Goal: Book appointment/travel/reservation

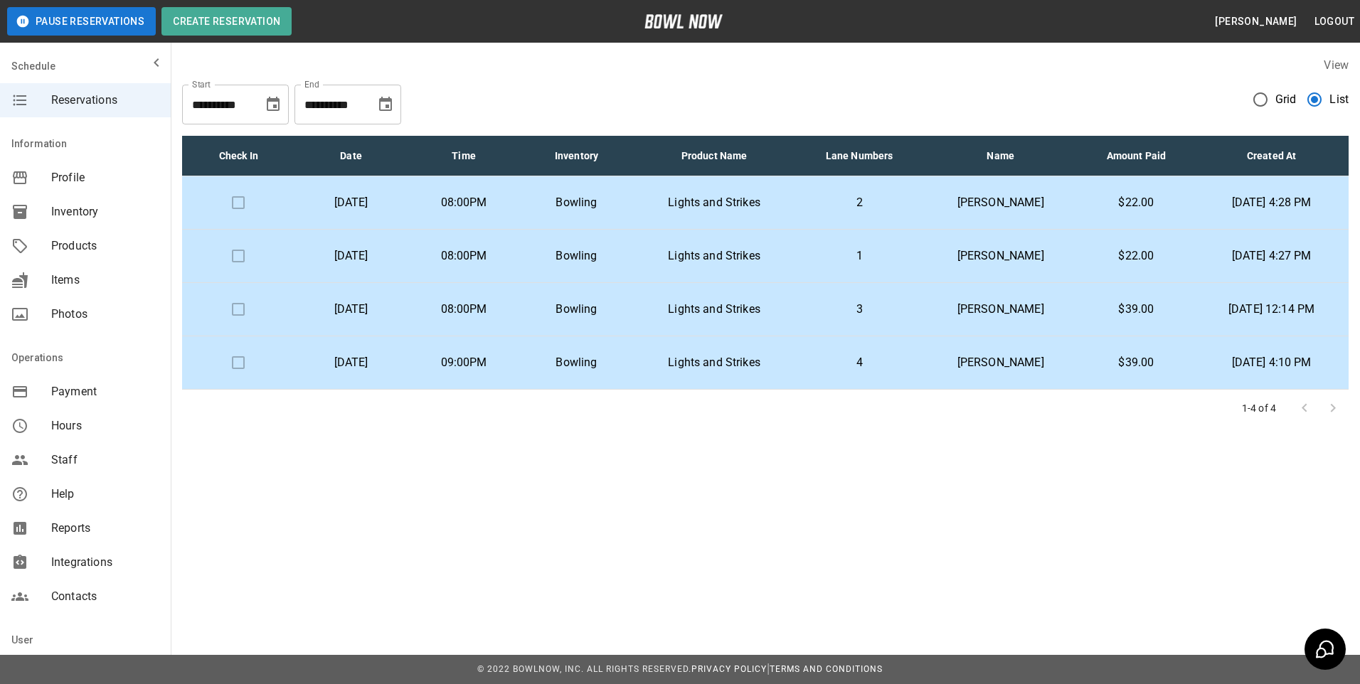
click at [900, 205] on p "2" at bounding box center [859, 202] width 105 height 17
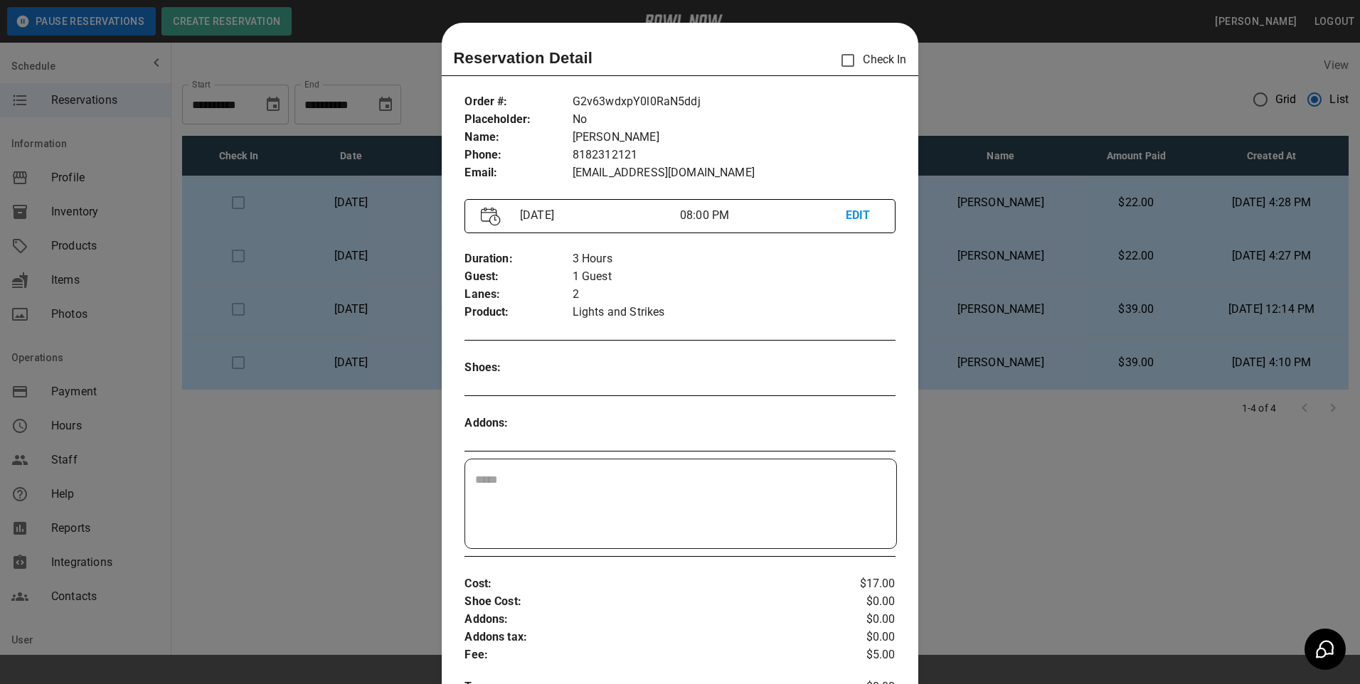
scroll to position [23, 0]
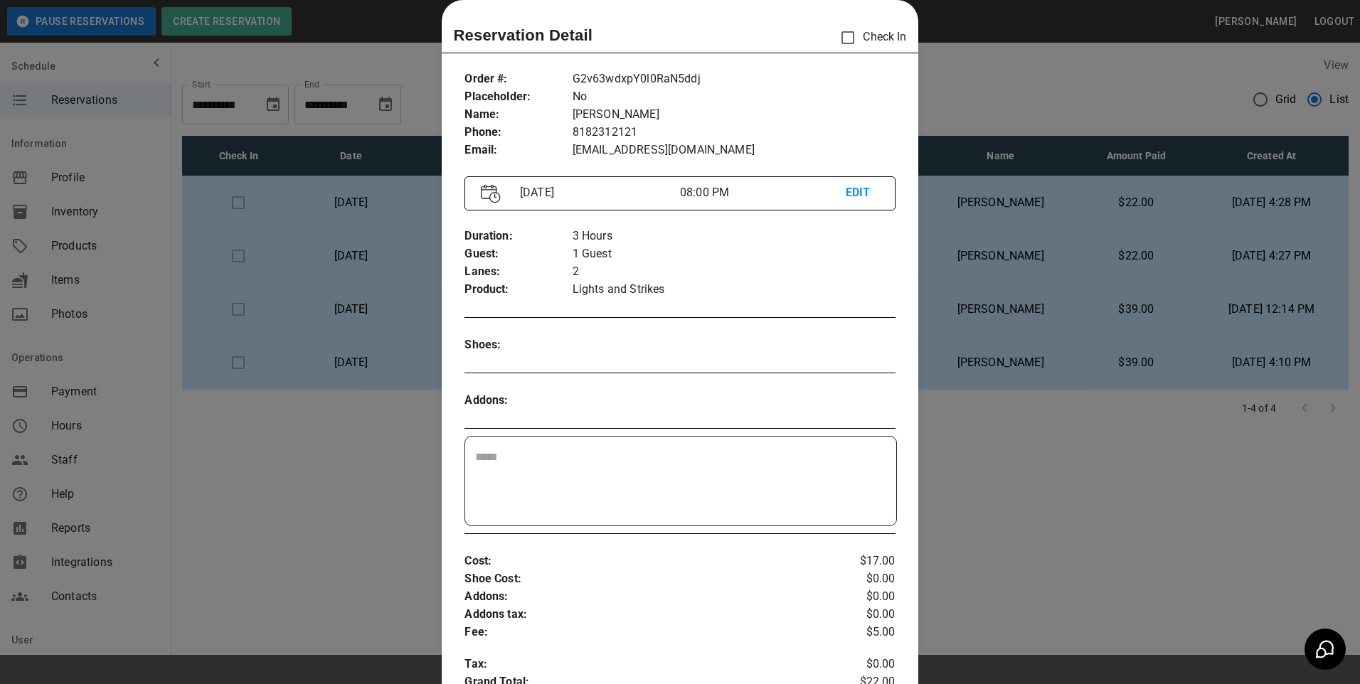
click at [364, 561] on div at bounding box center [680, 342] width 1360 height 684
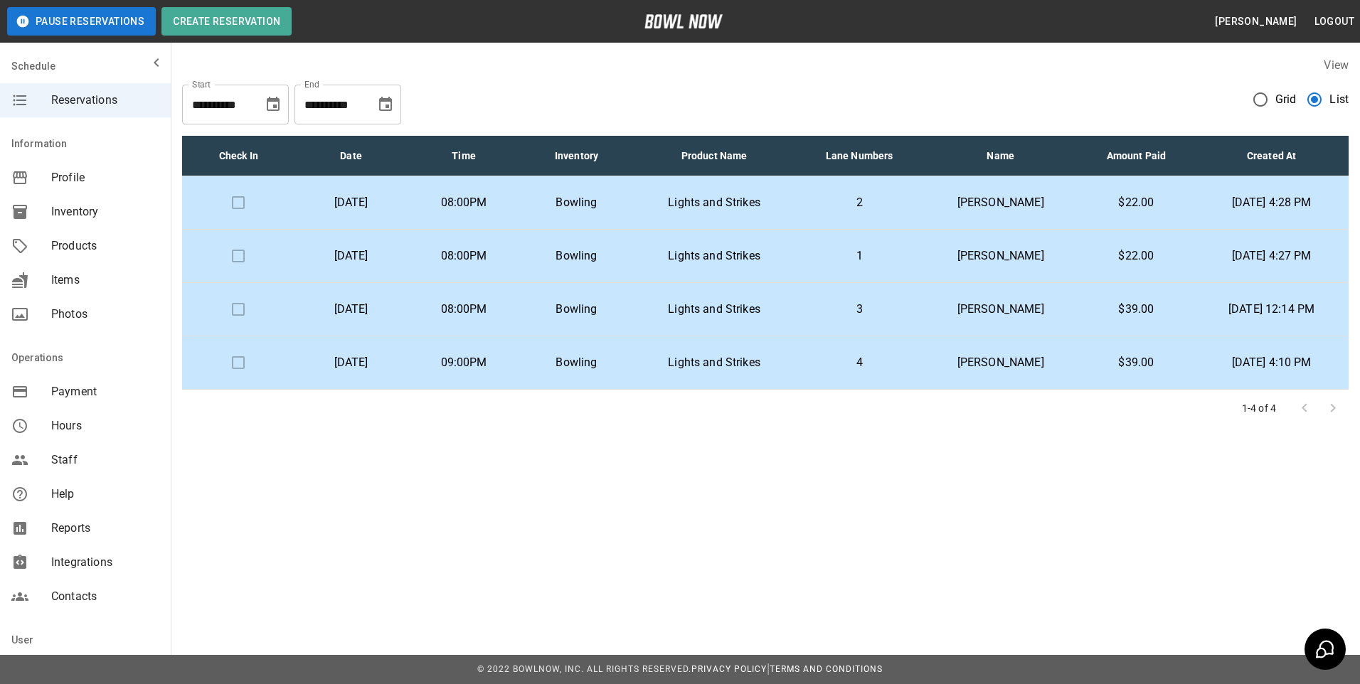
click at [841, 255] on p "1" at bounding box center [859, 256] width 105 height 17
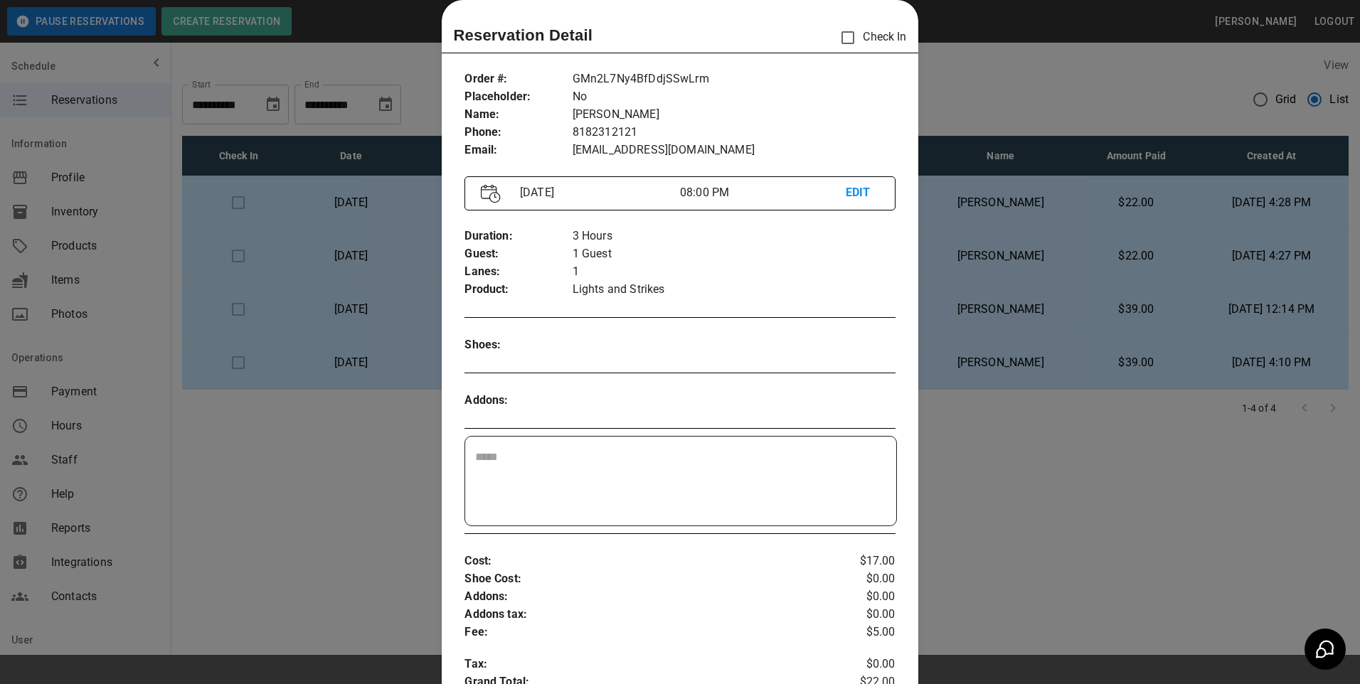
drag, startPoint x: 1003, startPoint y: 497, endPoint x: 951, endPoint y: 399, distance: 111.1
click at [1003, 496] on div at bounding box center [680, 342] width 1360 height 684
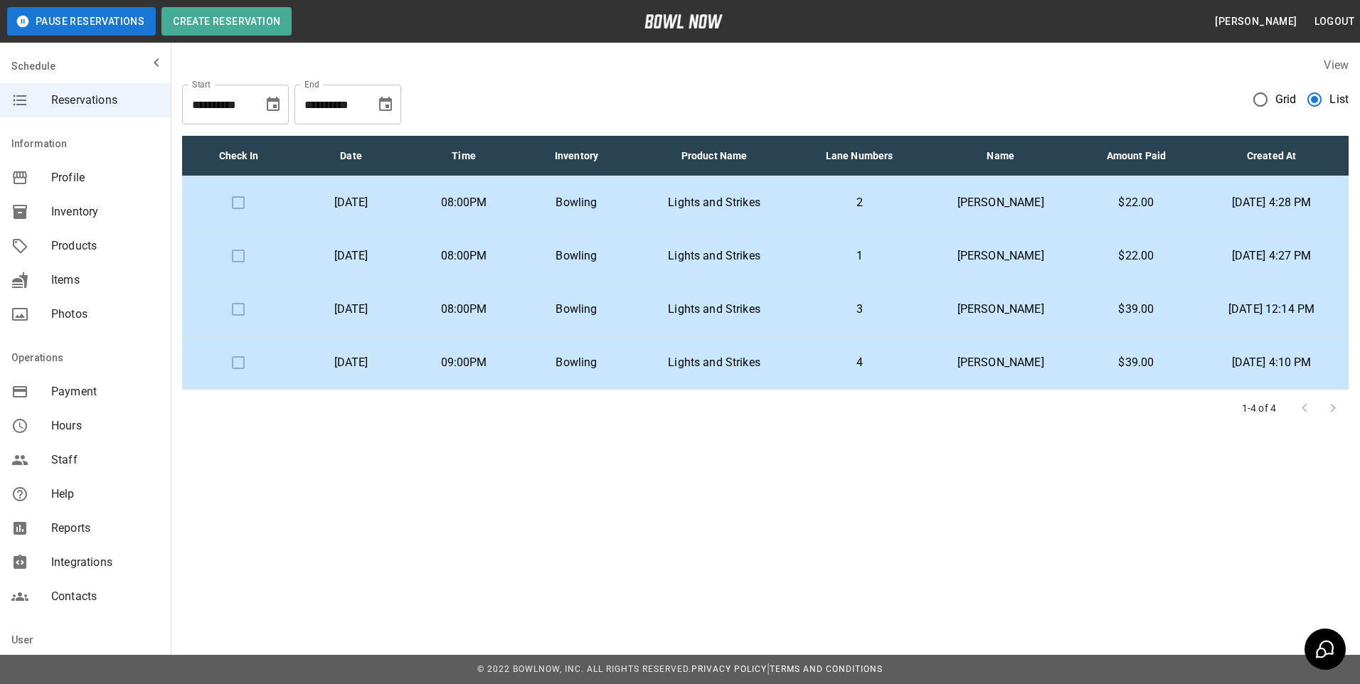
click at [871, 307] on p "3" at bounding box center [859, 309] width 105 height 17
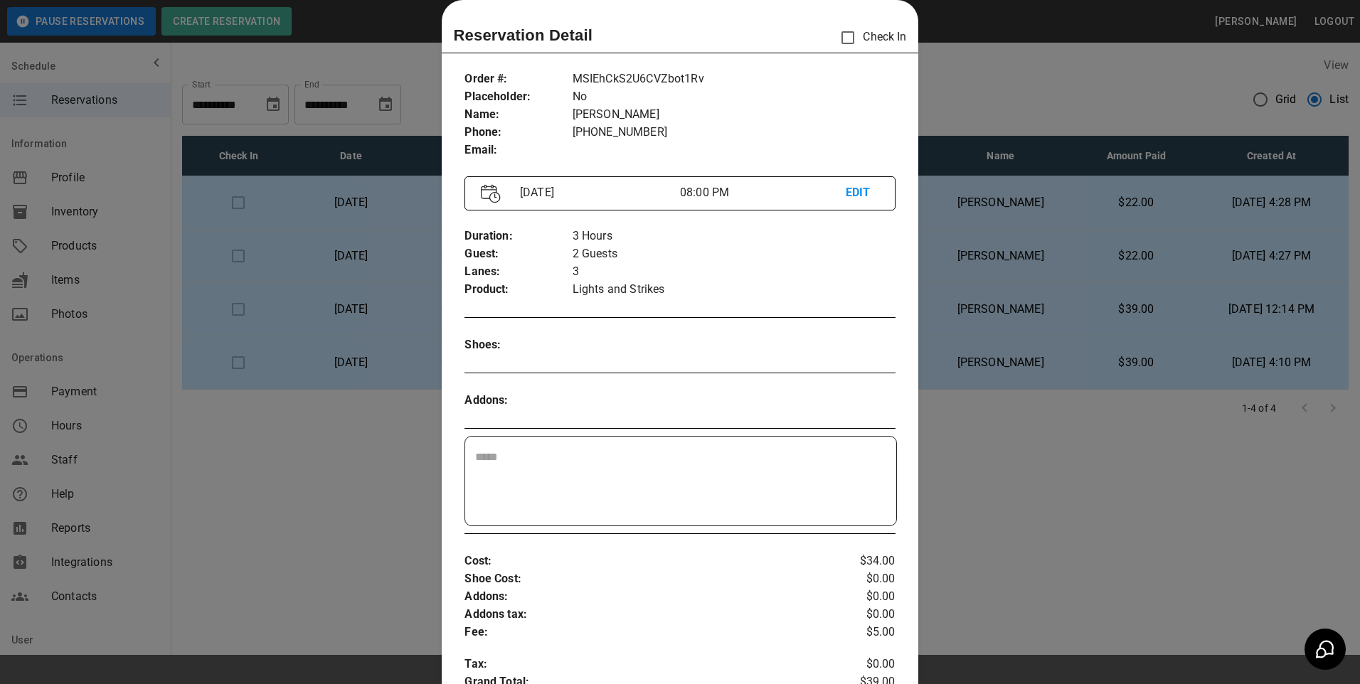
click at [1022, 492] on div at bounding box center [680, 342] width 1360 height 684
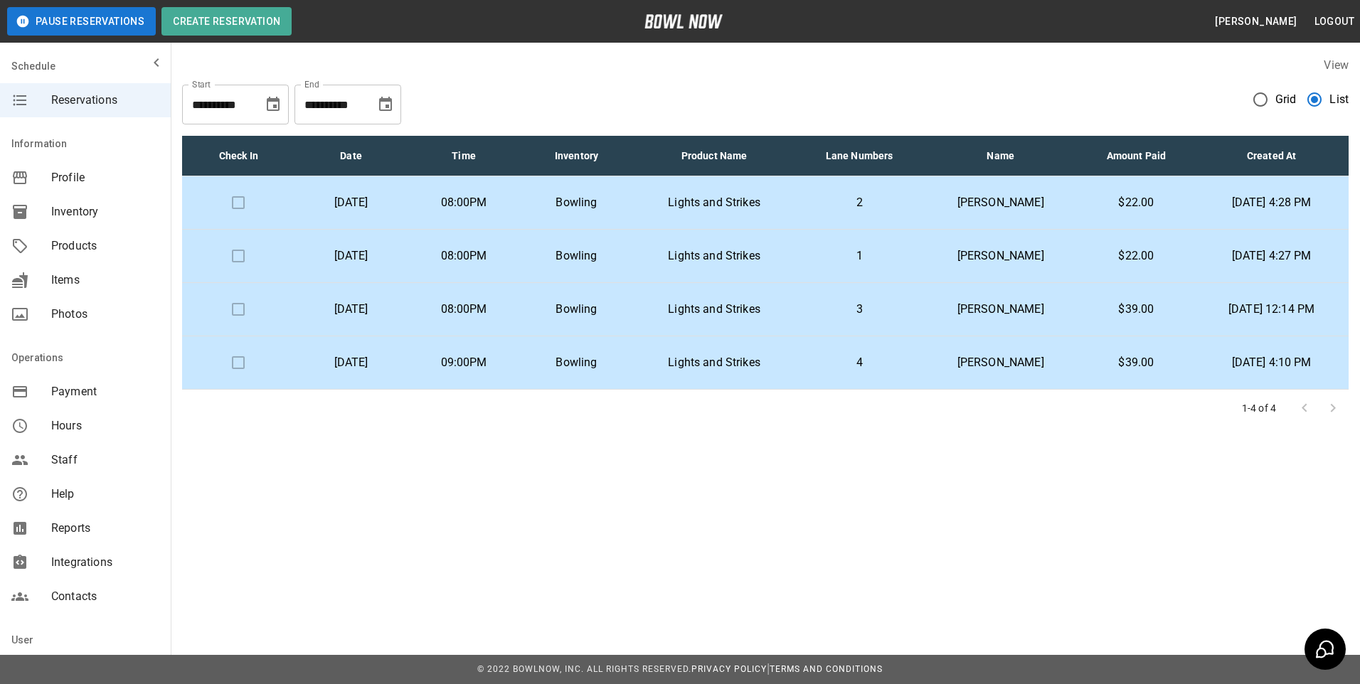
click at [914, 308] on td "3" at bounding box center [858, 309] width 127 height 53
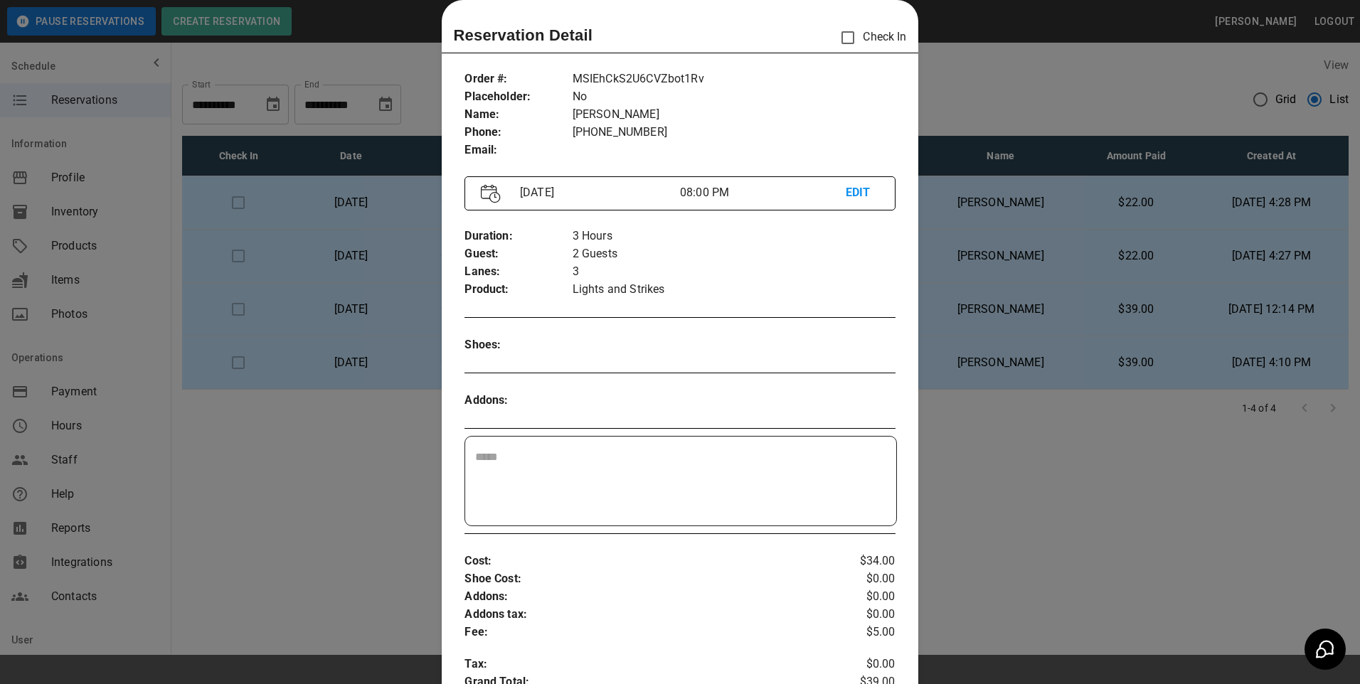
click at [1022, 525] on div at bounding box center [680, 342] width 1360 height 684
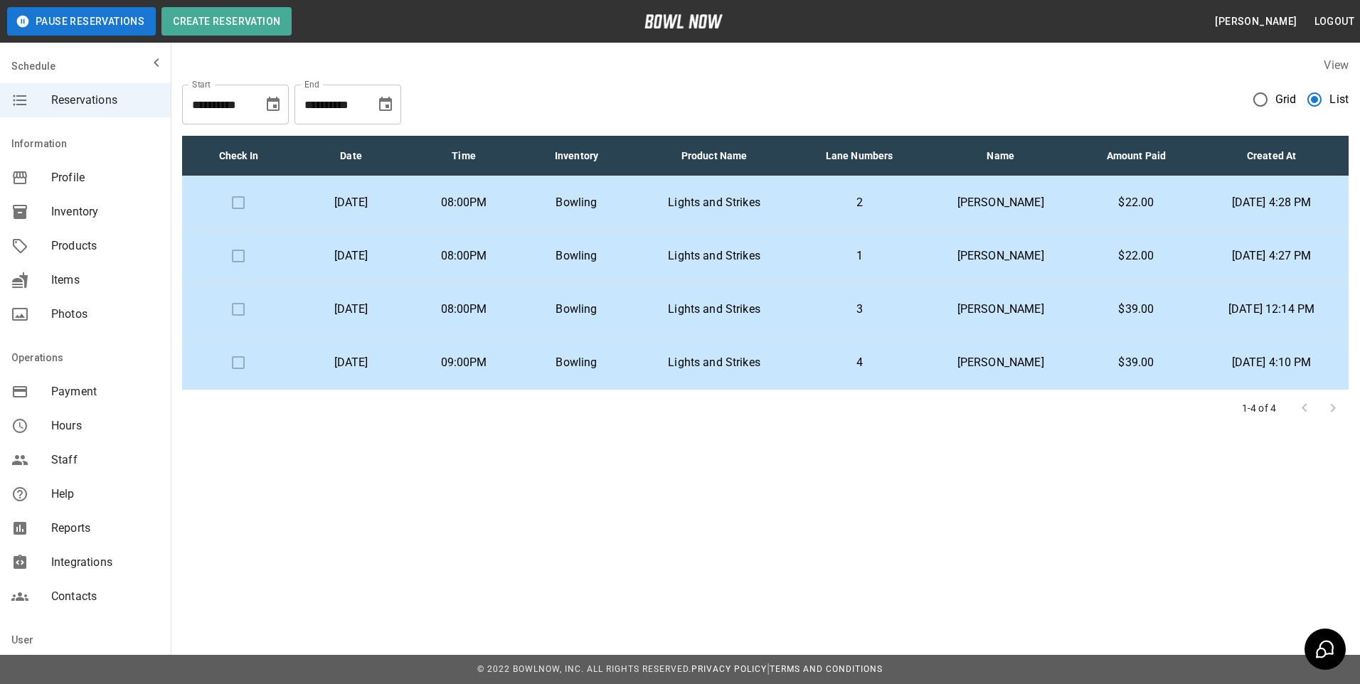
click at [923, 377] on td "4" at bounding box center [858, 363] width 127 height 53
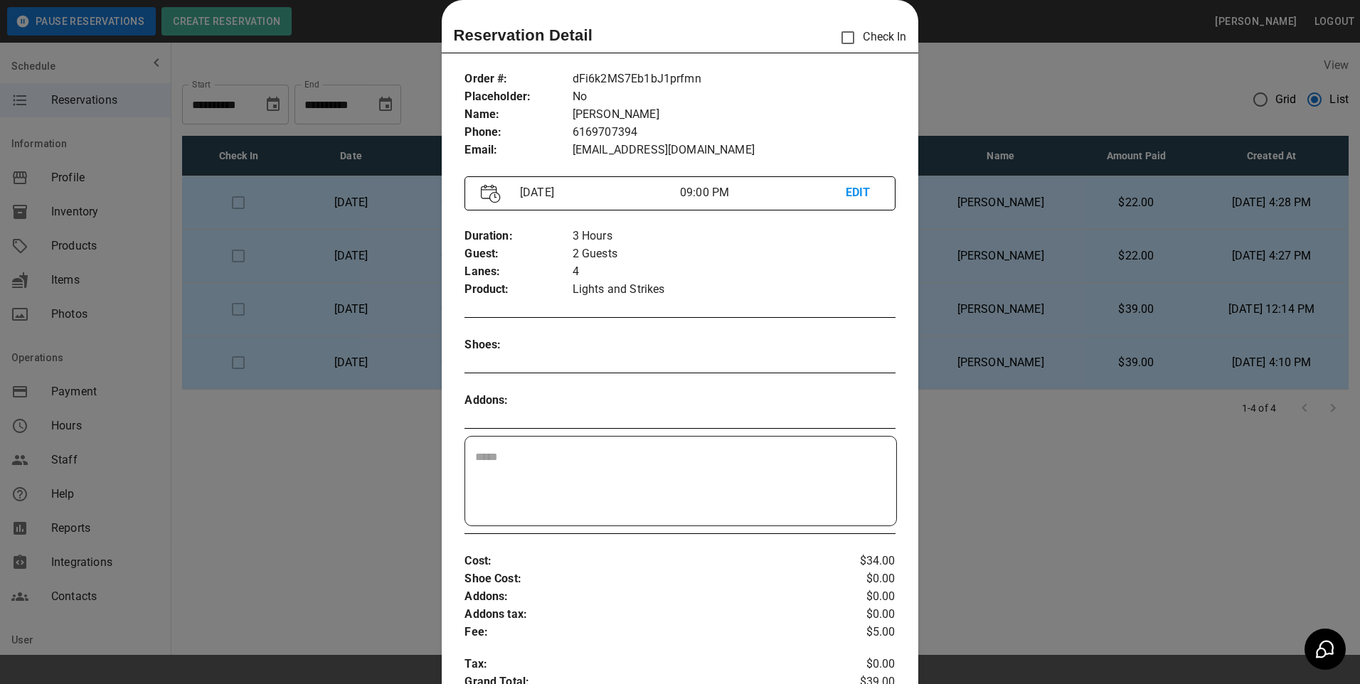
click at [962, 499] on div at bounding box center [680, 342] width 1360 height 684
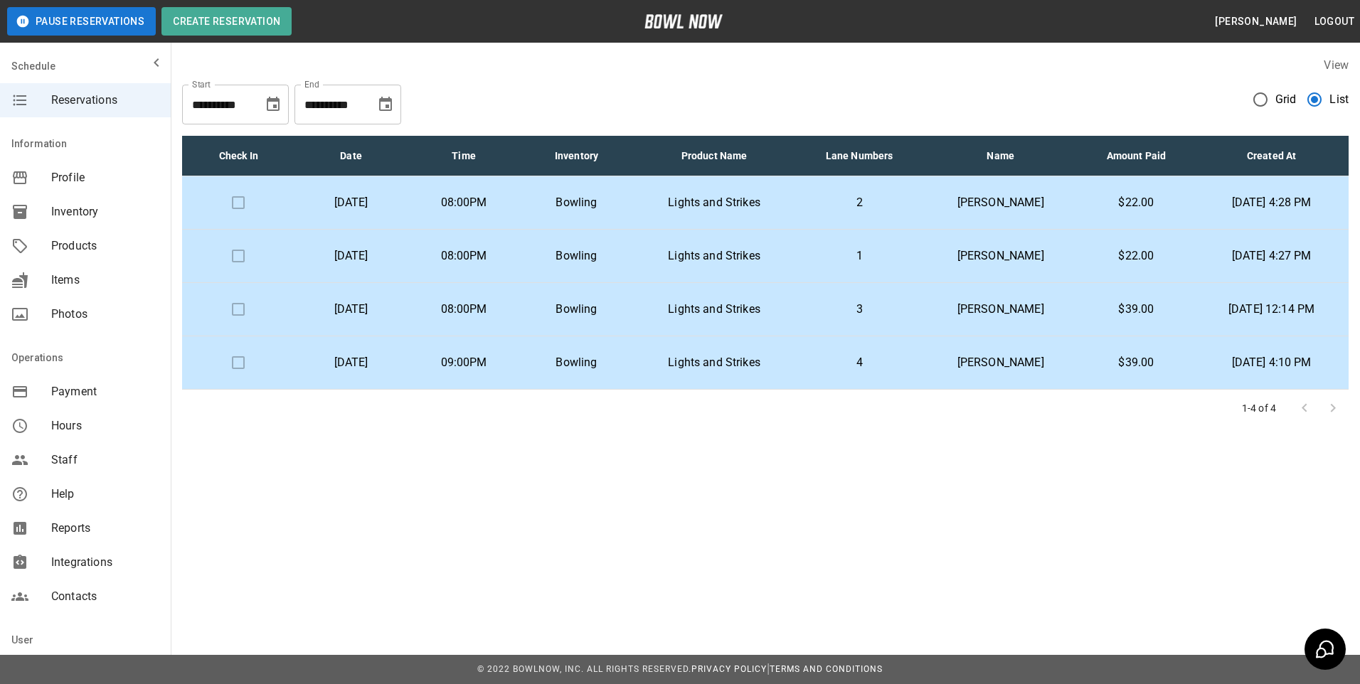
click at [694, 202] on p "Lights and Strikes" at bounding box center [715, 202] width 140 height 17
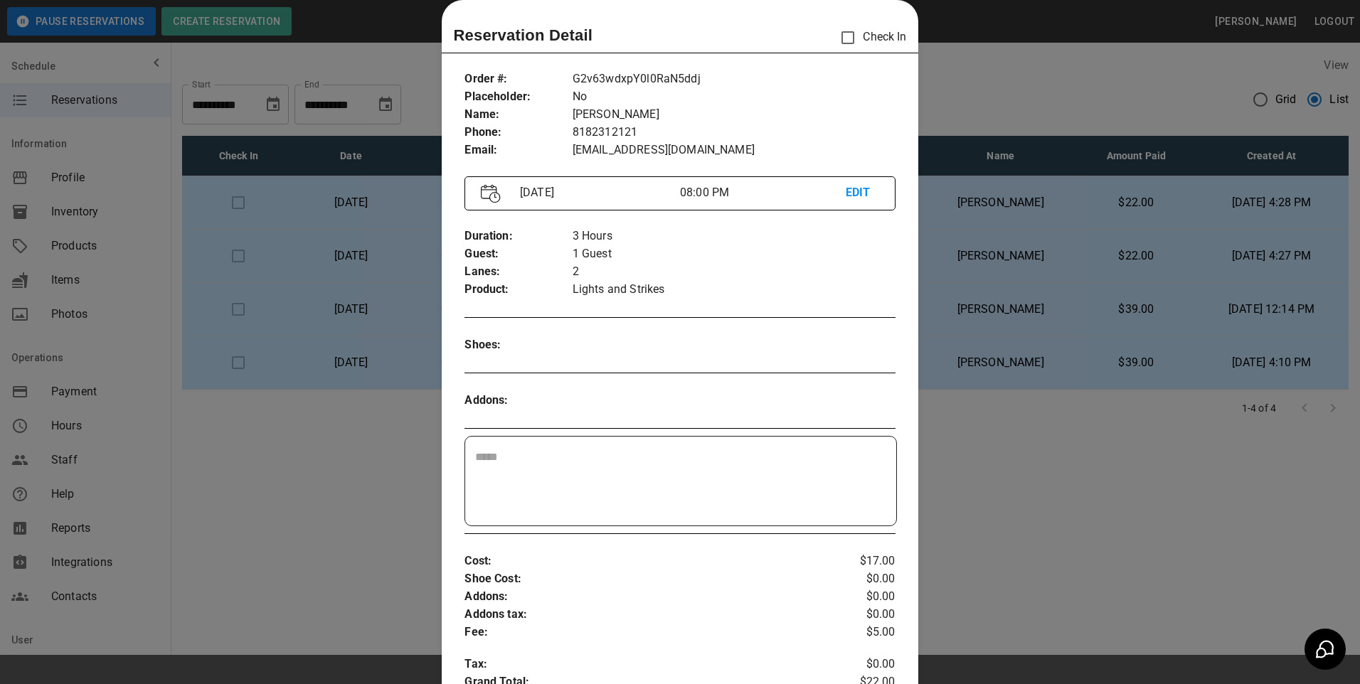
drag, startPoint x: 1004, startPoint y: 497, endPoint x: 987, endPoint y: 470, distance: 32.0
click at [1003, 496] on div at bounding box center [680, 342] width 1360 height 684
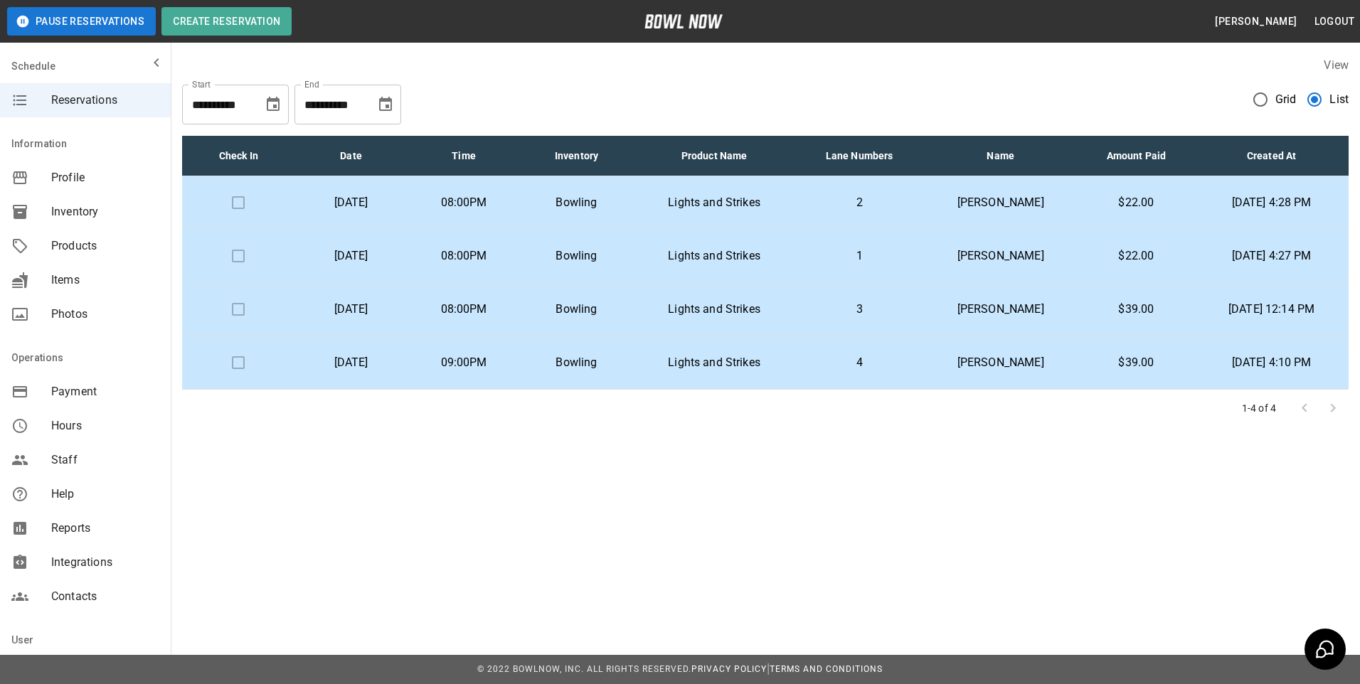
click at [872, 265] on td "1" at bounding box center [858, 256] width 127 height 53
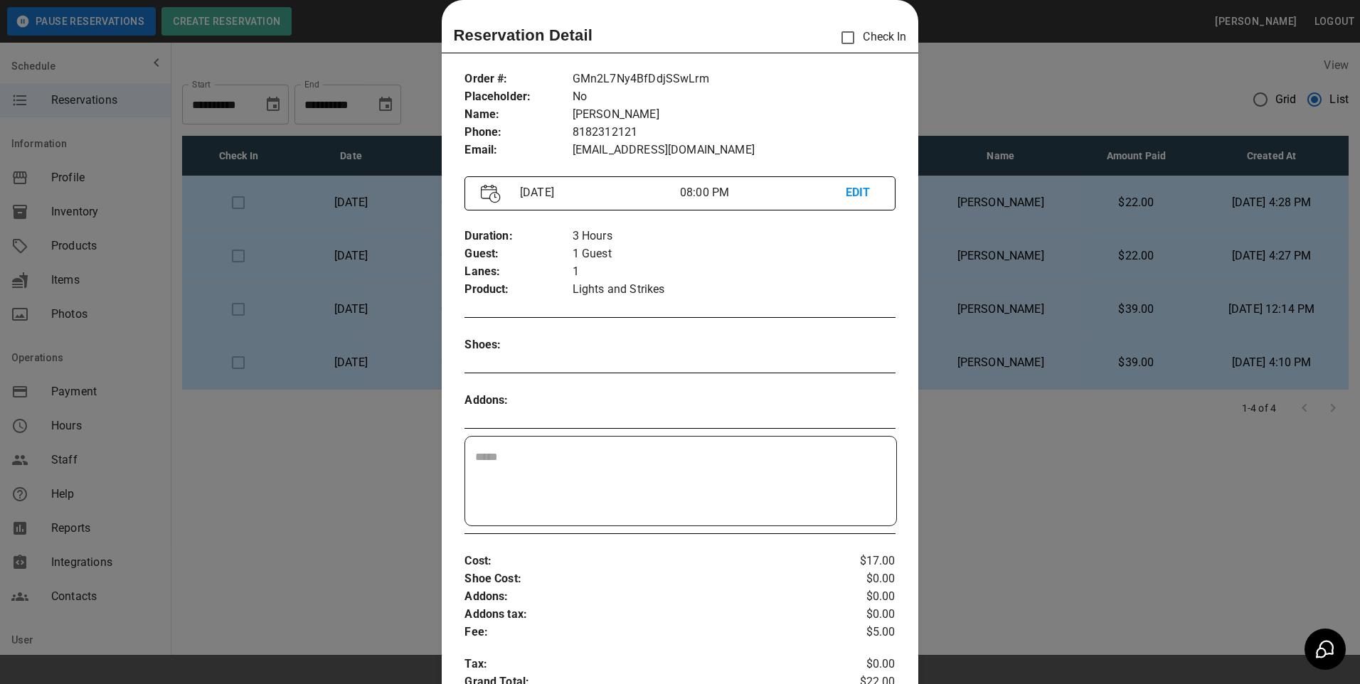
click at [999, 512] on div at bounding box center [680, 342] width 1360 height 684
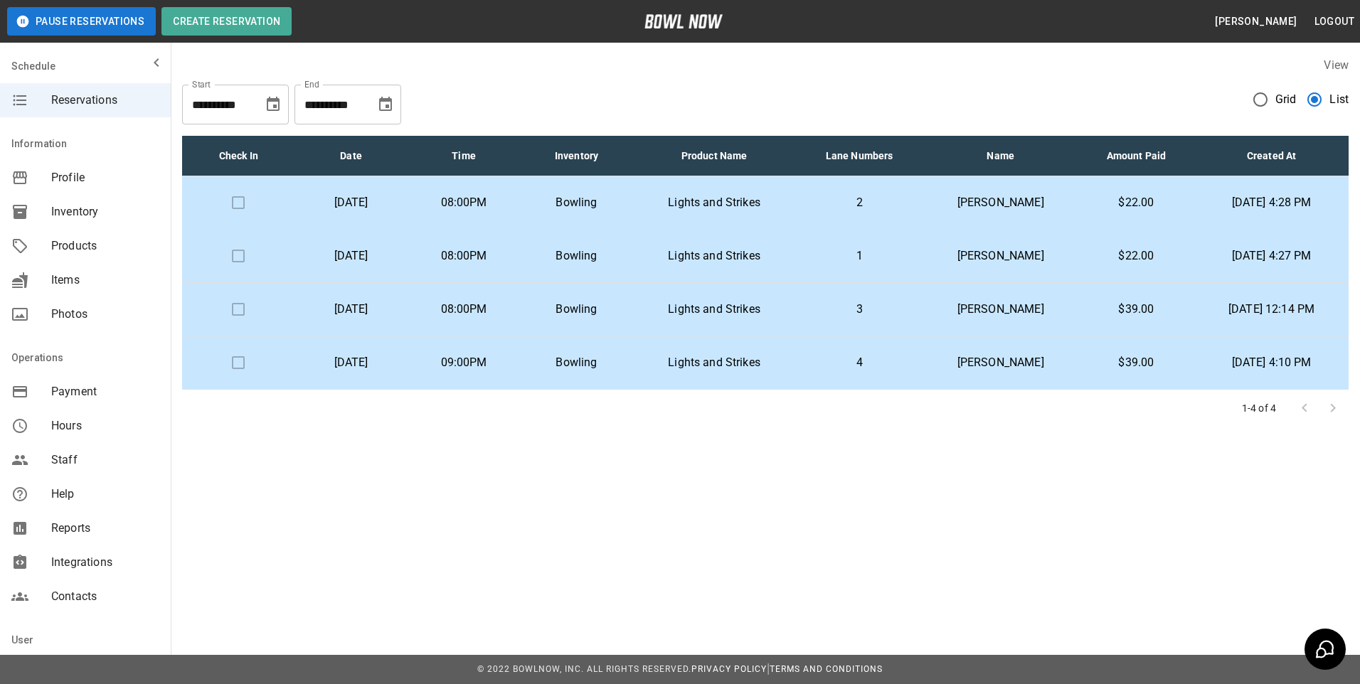
click at [838, 200] on p "2" at bounding box center [859, 202] width 105 height 17
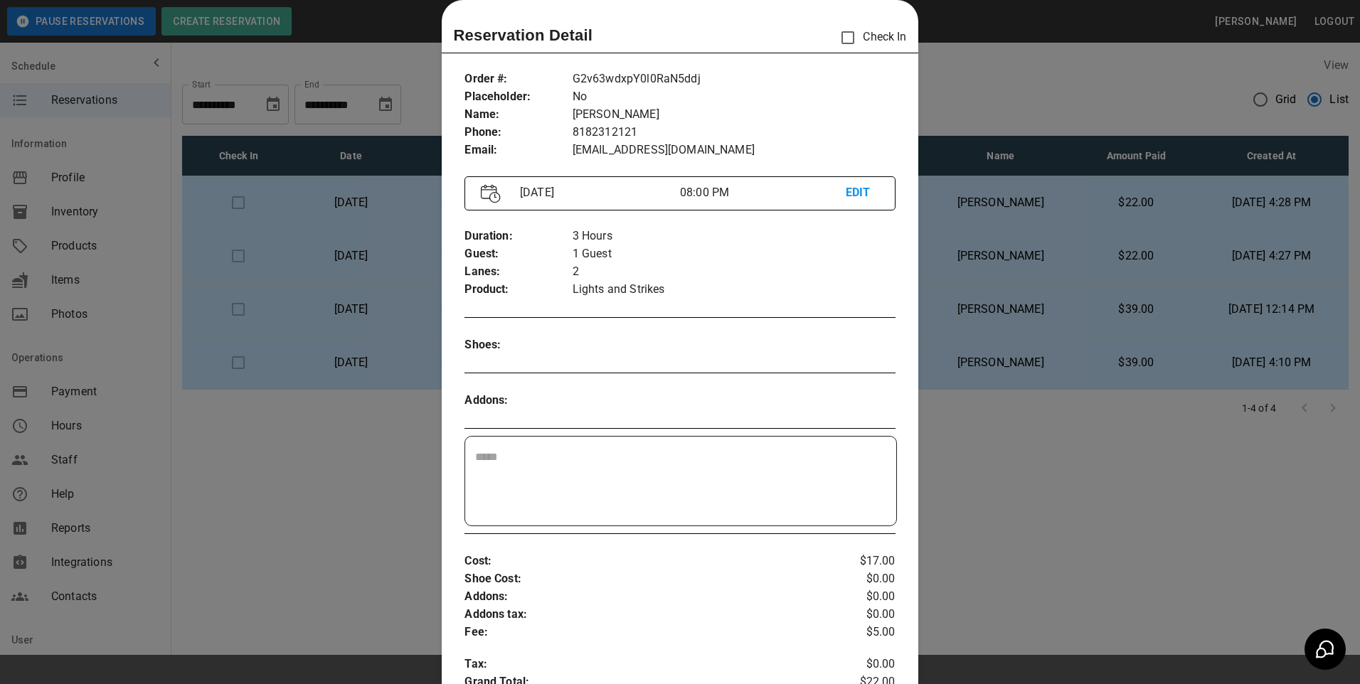
click at [966, 468] on div at bounding box center [680, 342] width 1360 height 684
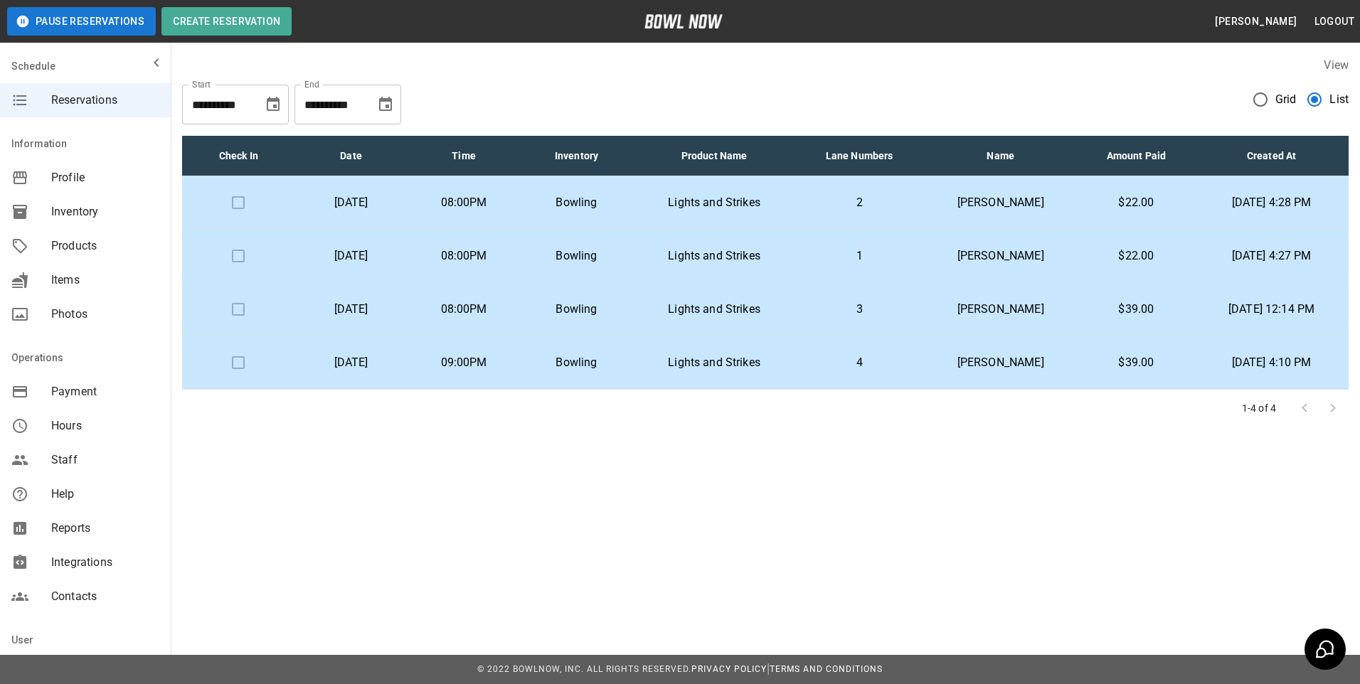
click at [904, 260] on td "1" at bounding box center [858, 256] width 127 height 53
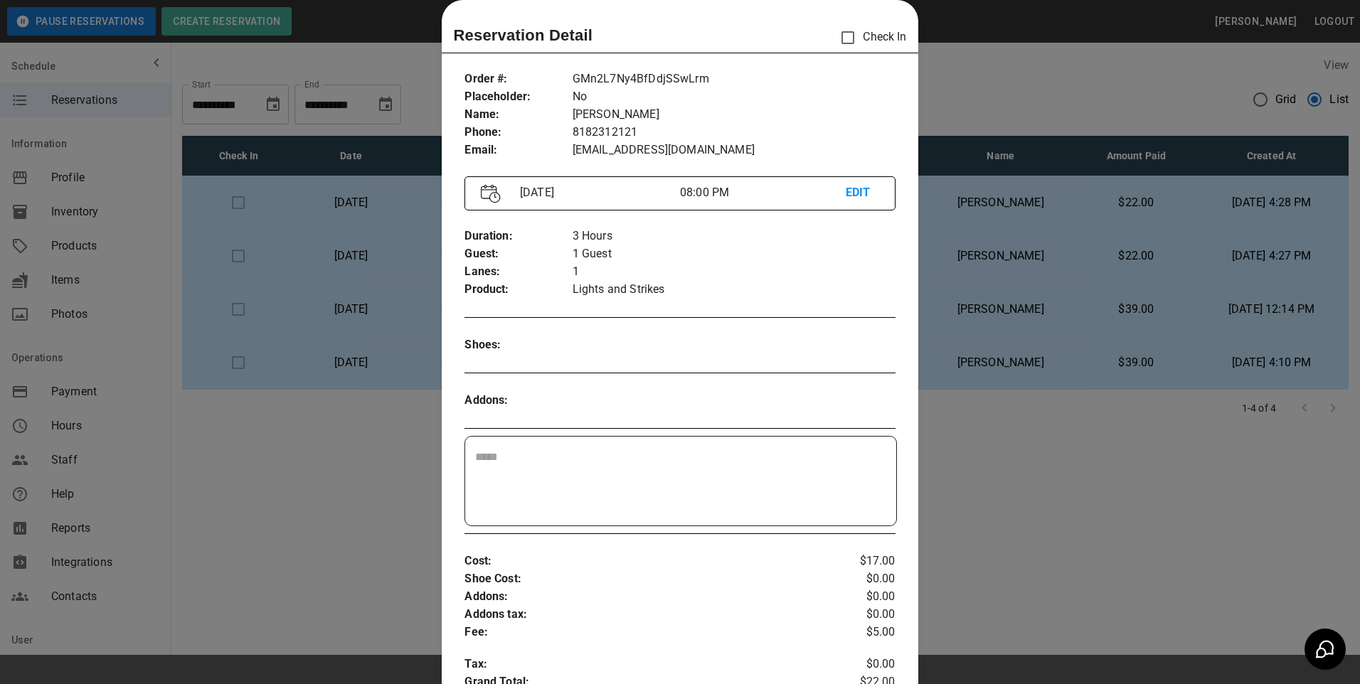
click at [988, 508] on div at bounding box center [680, 342] width 1360 height 684
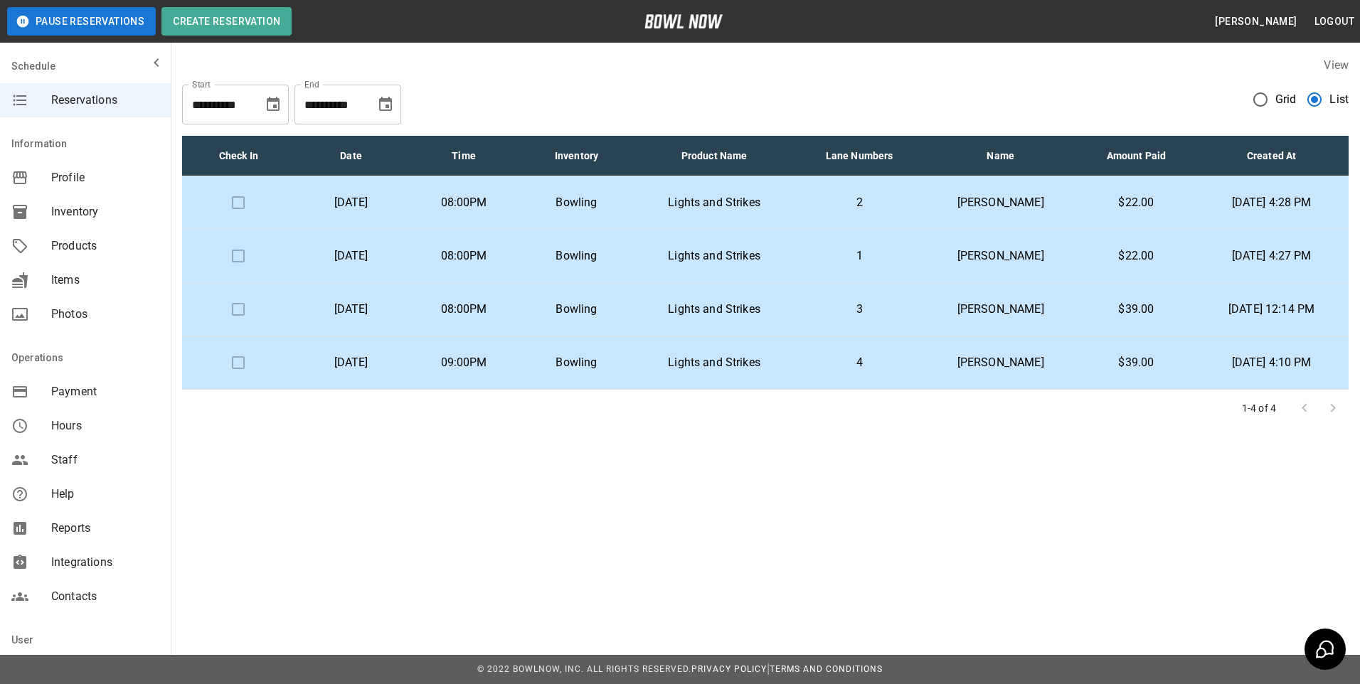
click at [835, 371] on p "4" at bounding box center [859, 362] width 105 height 17
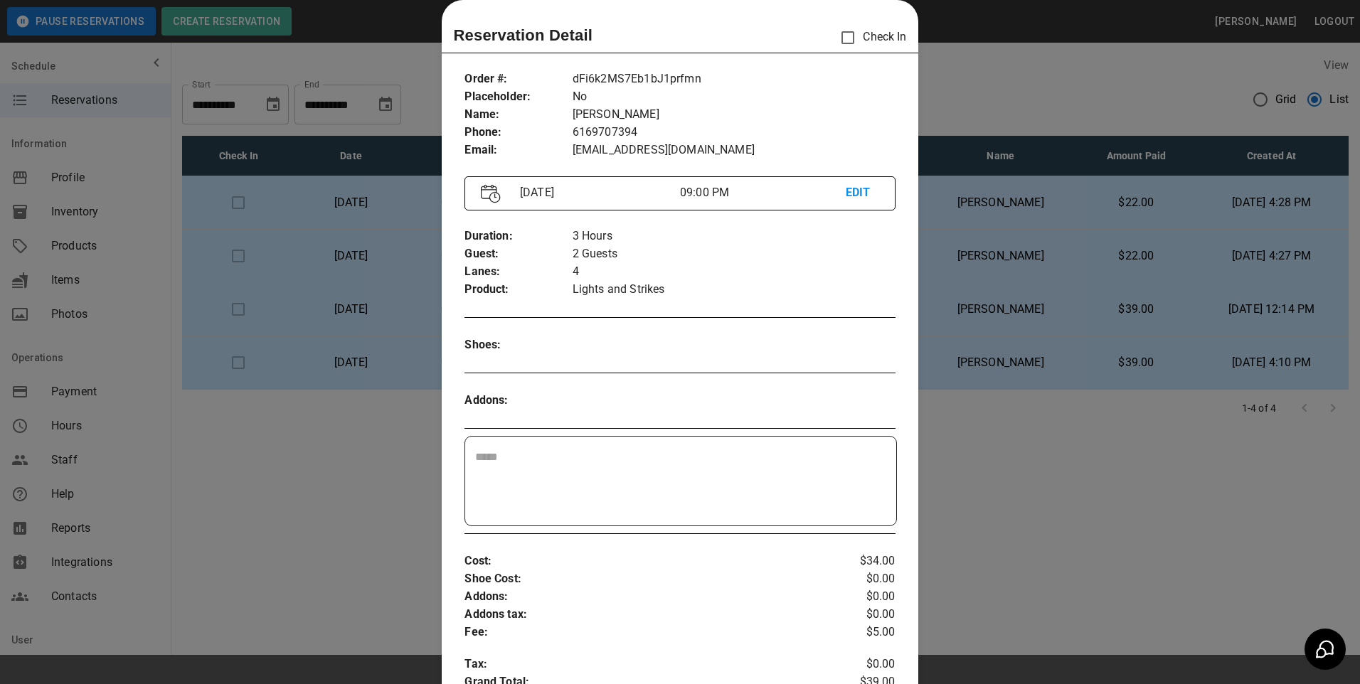
click at [1111, 432] on div at bounding box center [680, 342] width 1360 height 684
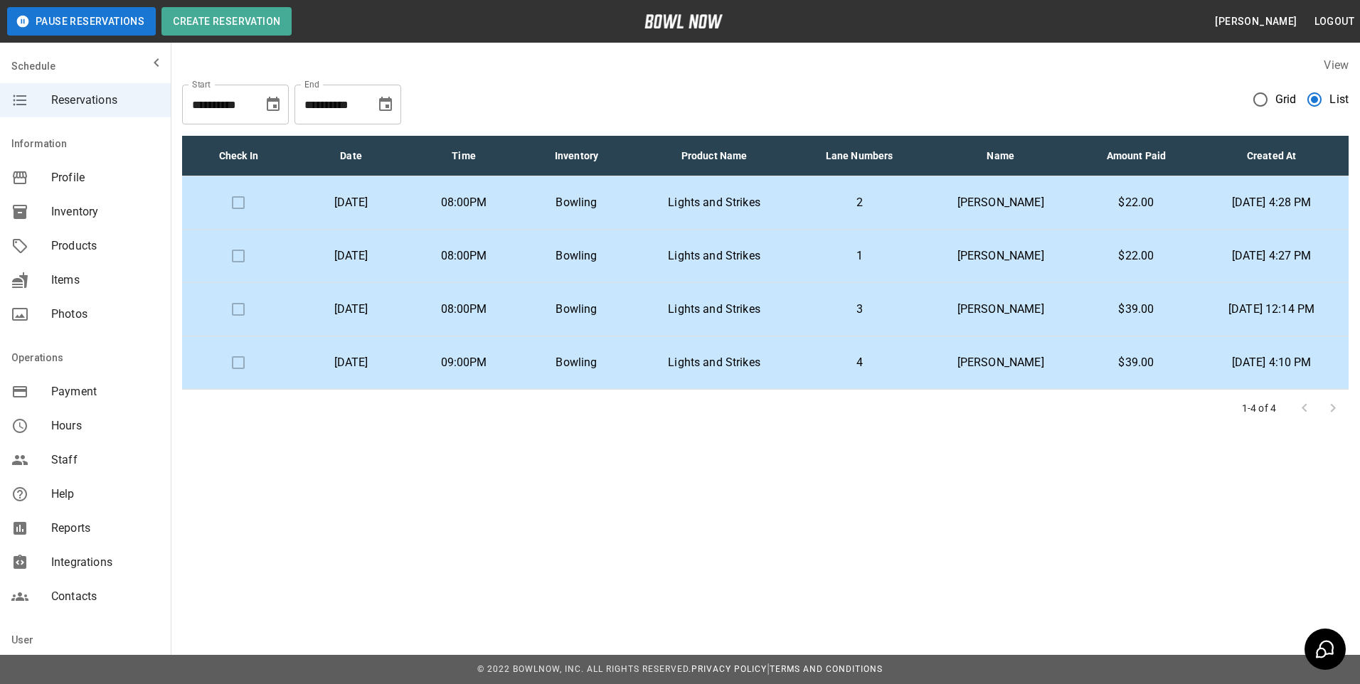
click at [993, 304] on p "[PERSON_NAME]" at bounding box center [1001, 309] width 132 height 17
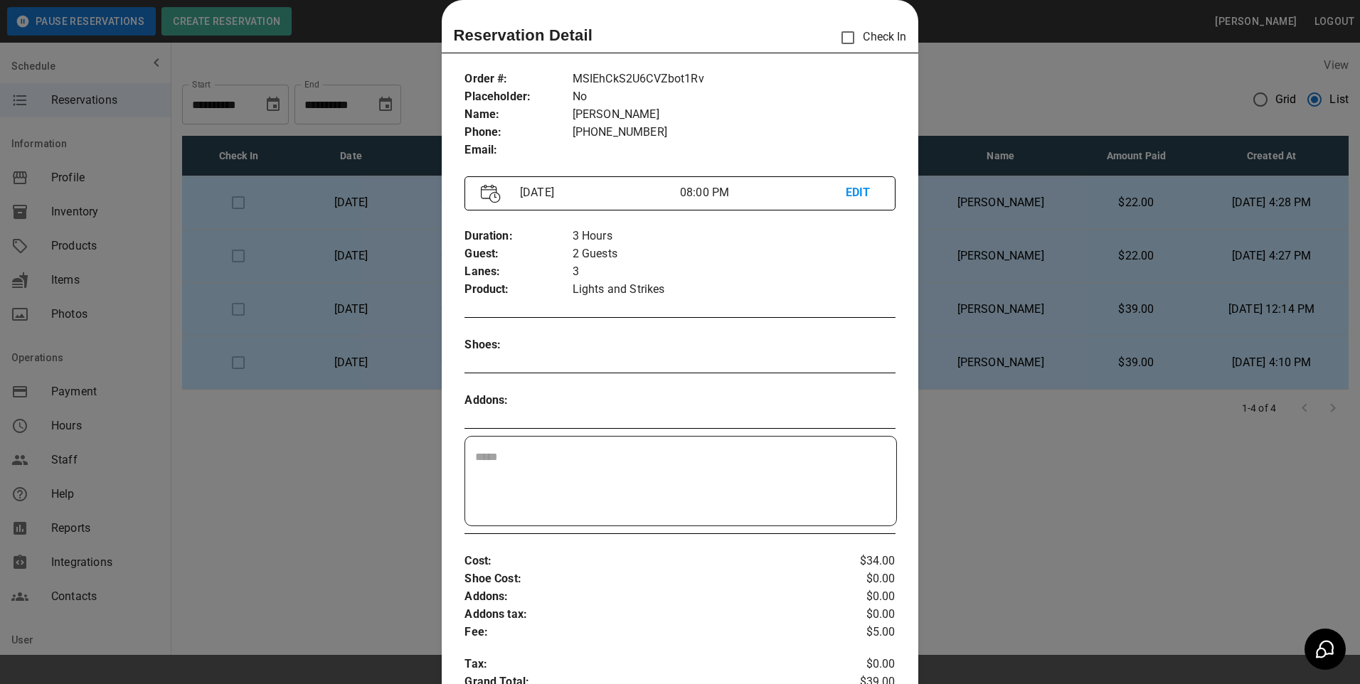
click at [1023, 534] on div at bounding box center [680, 342] width 1360 height 684
